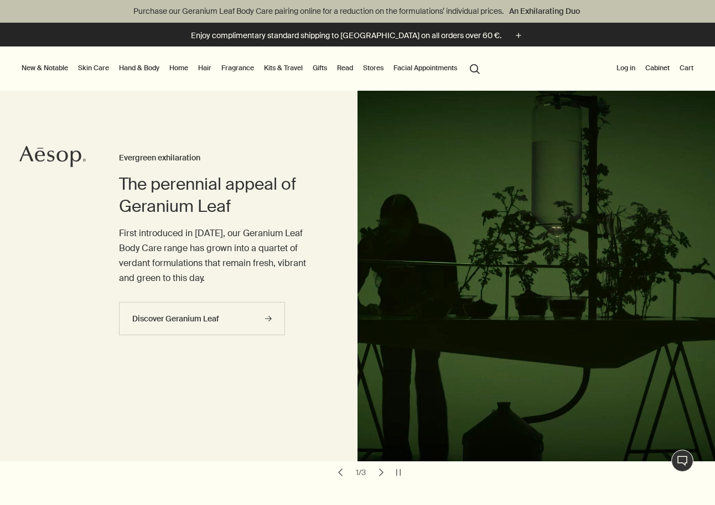
click at [139, 68] on link "Hand & Body" at bounding box center [139, 67] width 45 height 13
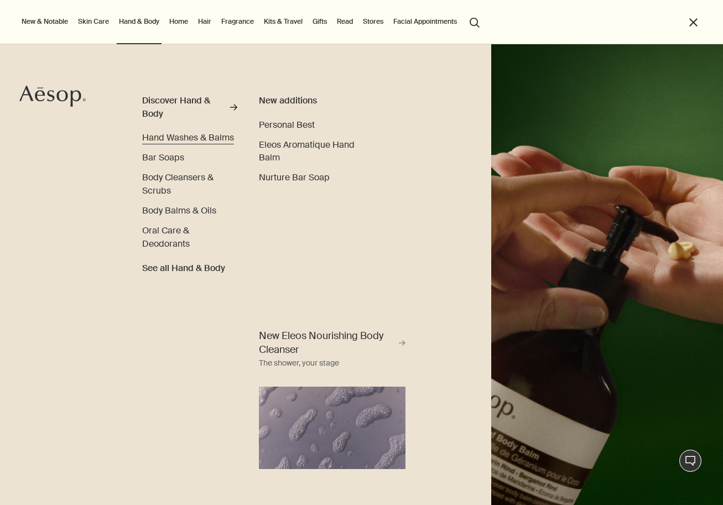
click at [184, 136] on span "Hand Washes & Balms" at bounding box center [188, 138] width 92 height 12
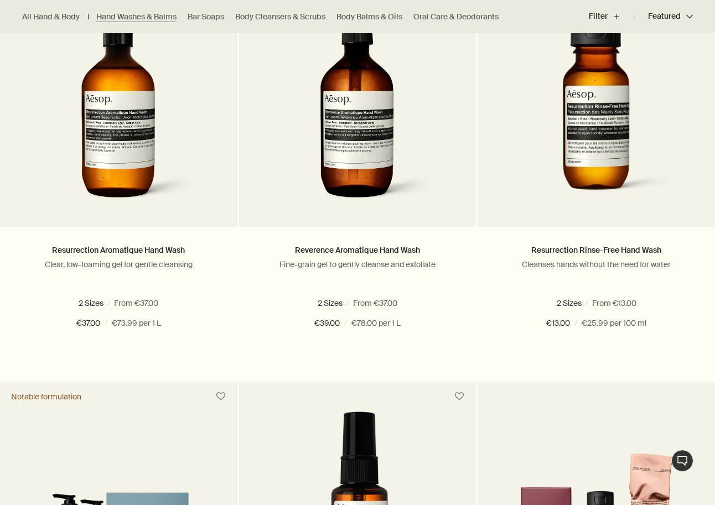
scroll to position [805, 0]
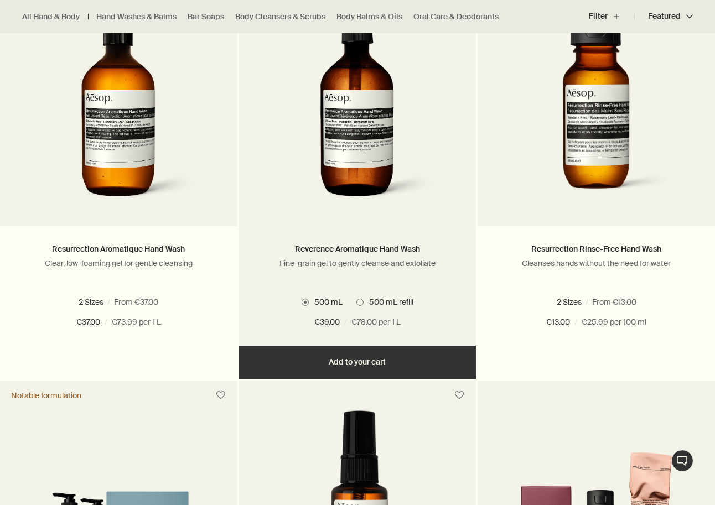
click at [358, 304] on span at bounding box center [359, 302] width 7 height 7
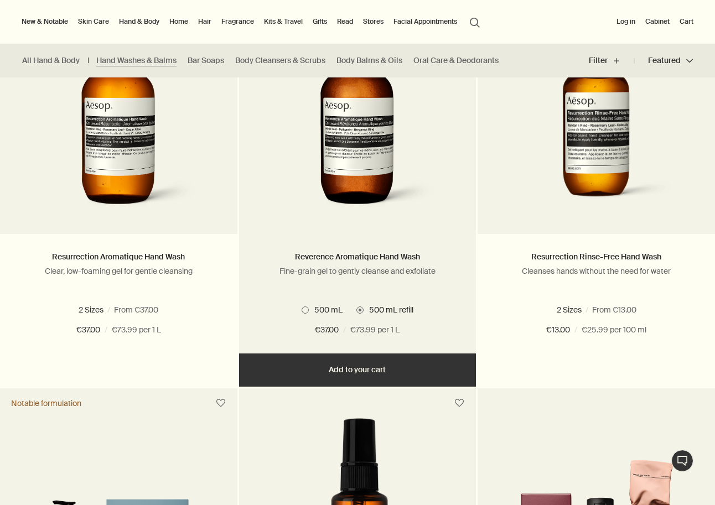
scroll to position [796, 0]
